Goal: Task Accomplishment & Management: Manage account settings

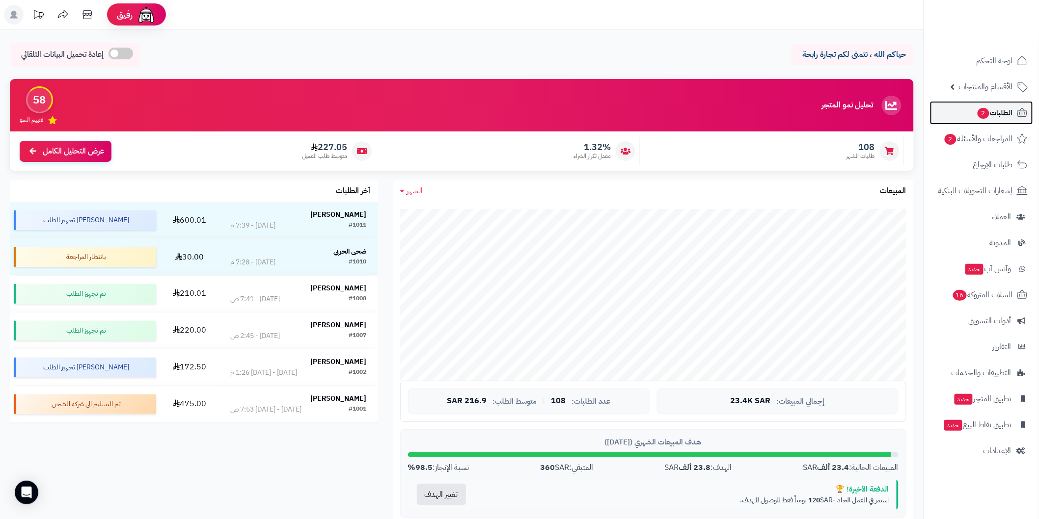
click at [964, 107] on link "الطلبات 2" at bounding box center [981, 113] width 103 height 24
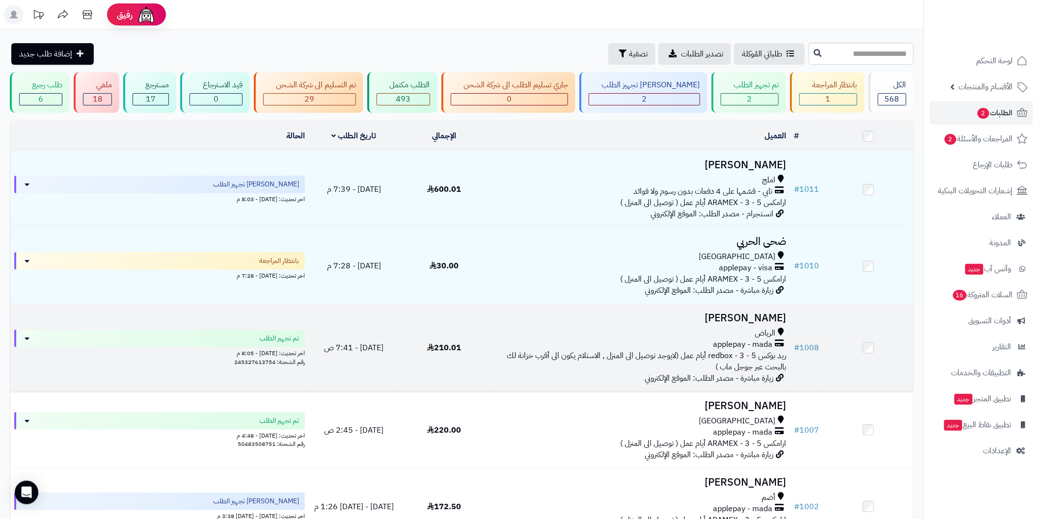
click at [677, 357] on span "ريد بوكس redbox - 3 - 5 أيام عمل (لايوجد توصيل الى المنزل , الاستلام يكون الى أ…" at bounding box center [646, 361] width 279 height 23
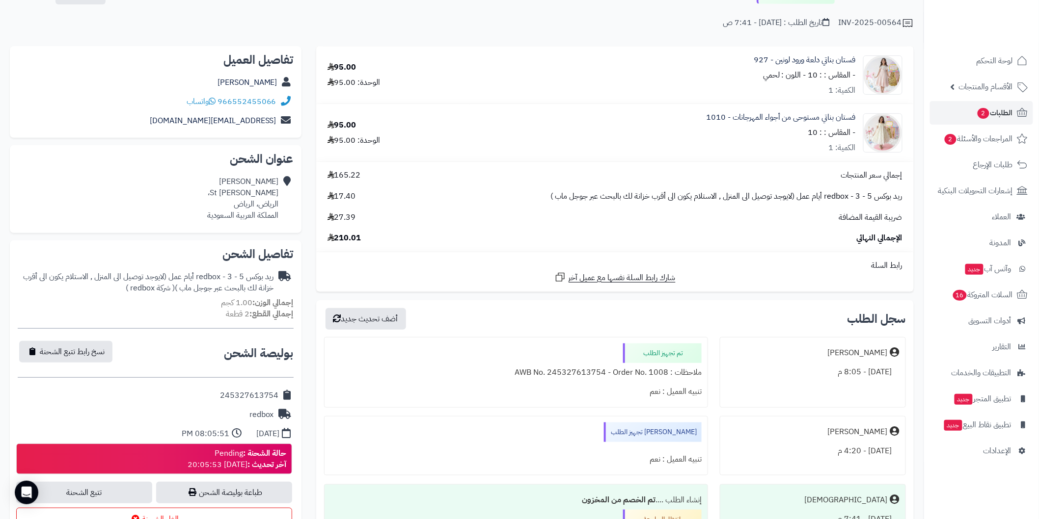
scroll to position [109, 0]
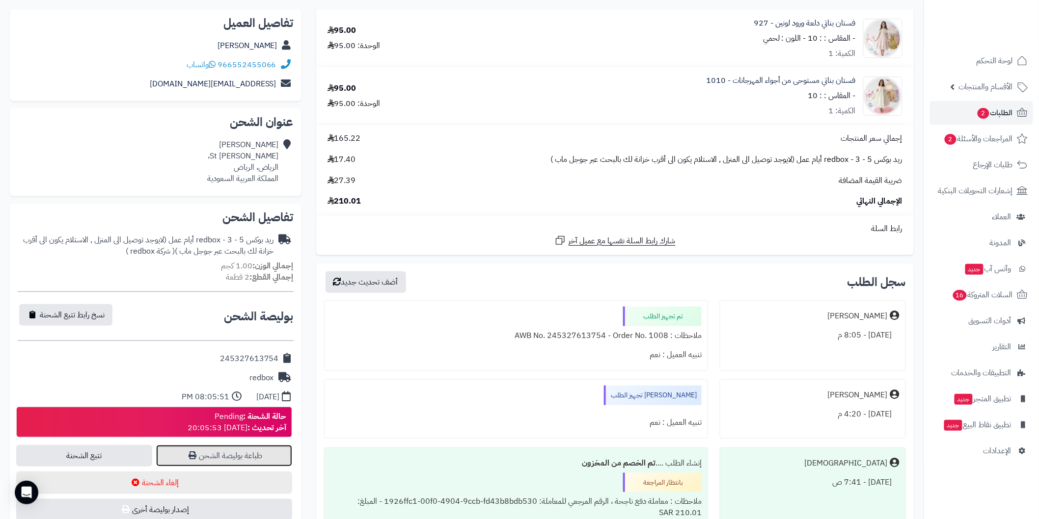
click at [209, 452] on link "طباعة بوليصة الشحن" at bounding box center [224, 456] width 136 height 22
